Goal: Task Accomplishment & Management: Manage account settings

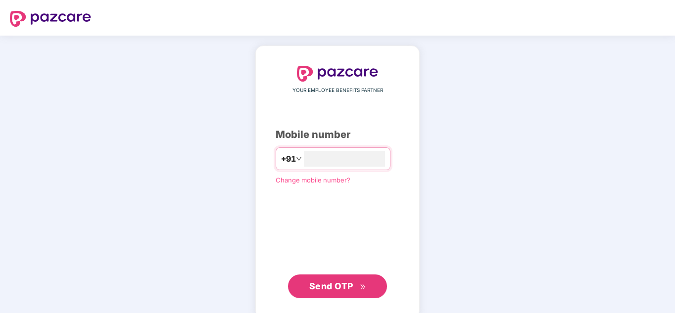
type input "**********"
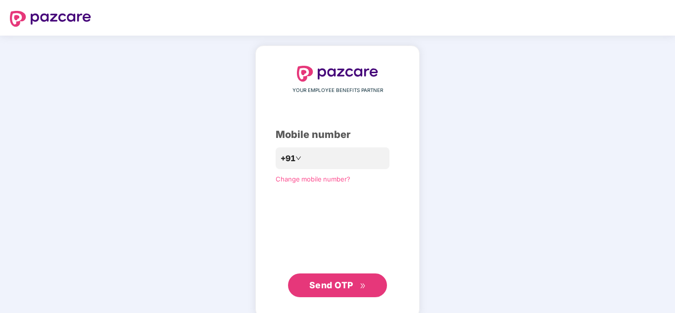
click at [358, 286] on span "Send OTP" at bounding box center [337, 286] width 57 height 14
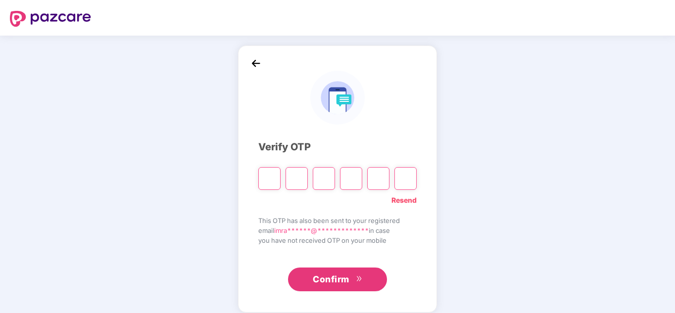
type input "*"
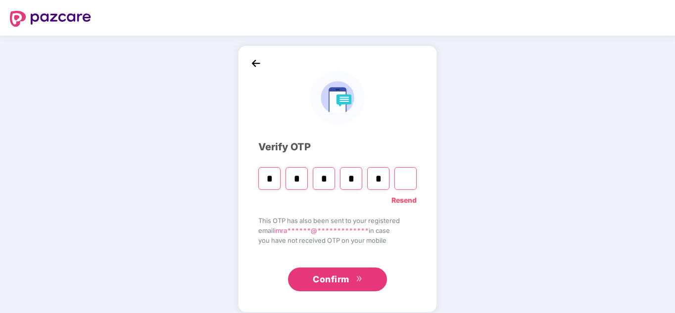
type input "*"
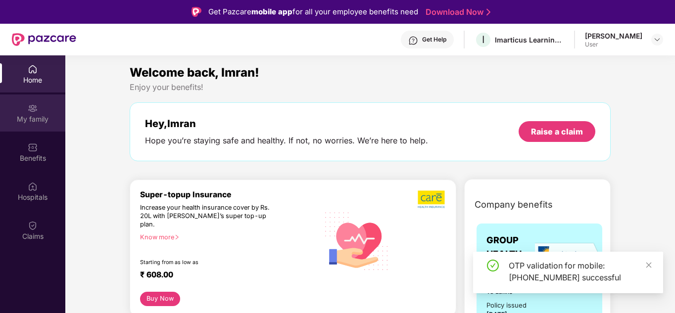
click at [37, 124] on div "My family" at bounding box center [32, 119] width 65 height 10
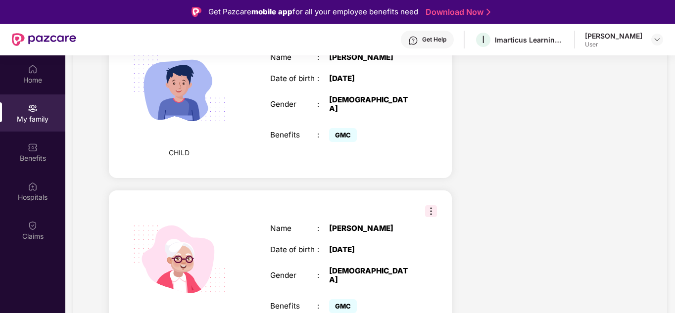
scroll to position [778, 0]
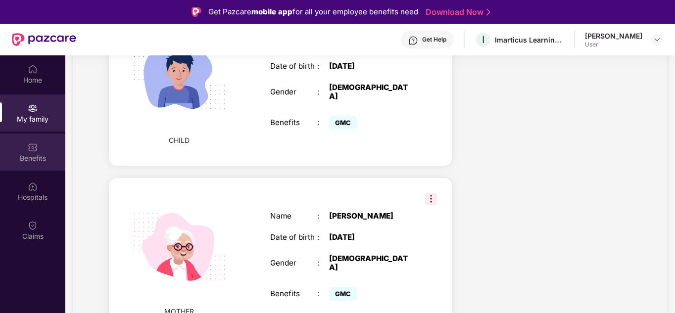
click at [32, 149] on img at bounding box center [33, 148] width 10 height 10
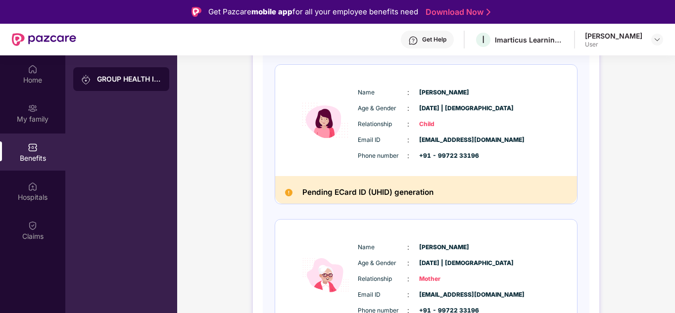
scroll to position [646, 0]
